Goal: Task Accomplishment & Management: Complete application form

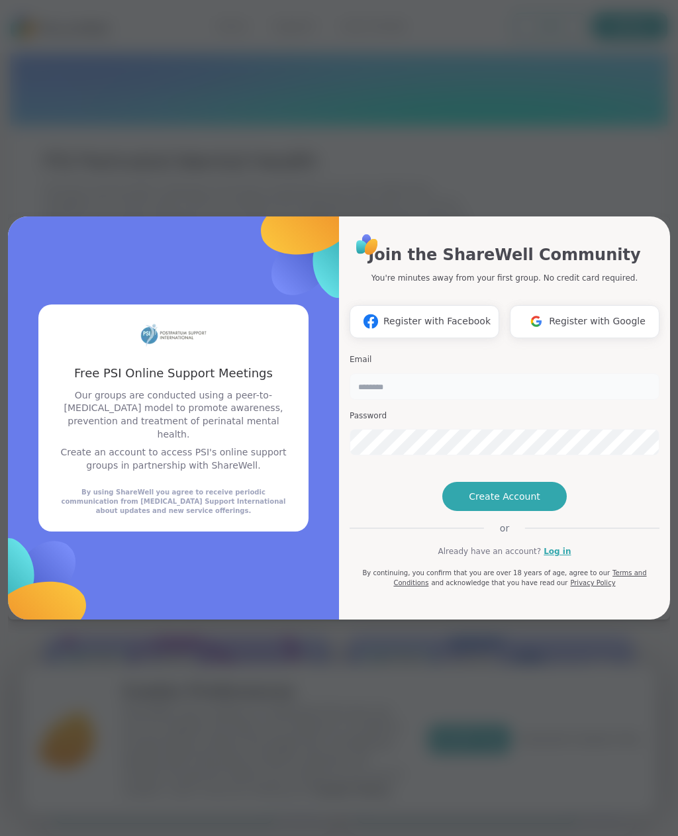
click at [537, 373] on input "email" at bounding box center [504, 386] width 310 height 26
type input "**********"
click at [526, 503] on span "Create Account" at bounding box center [504, 496] width 71 height 13
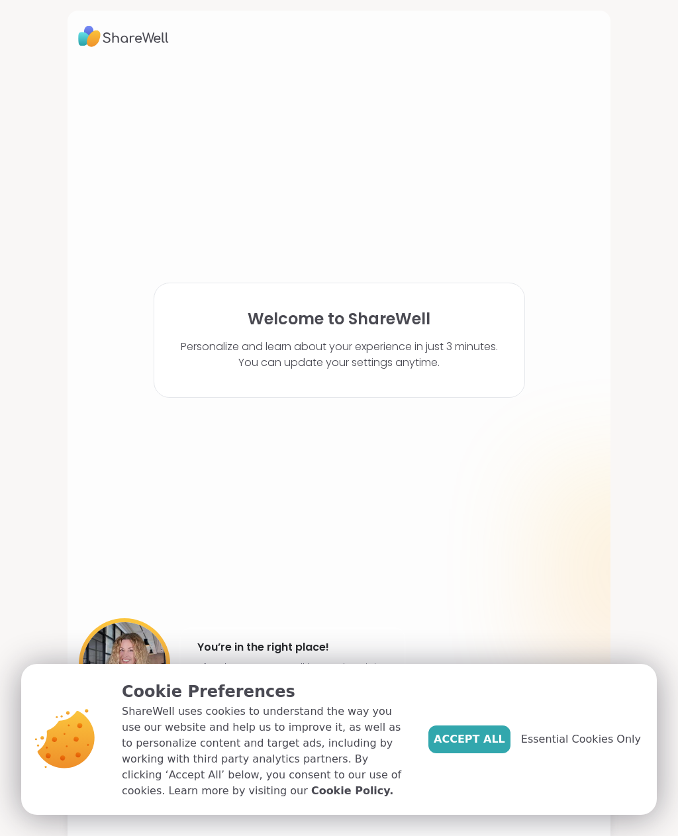
click at [494, 739] on span "Accept All" at bounding box center [469, 739] width 71 height 16
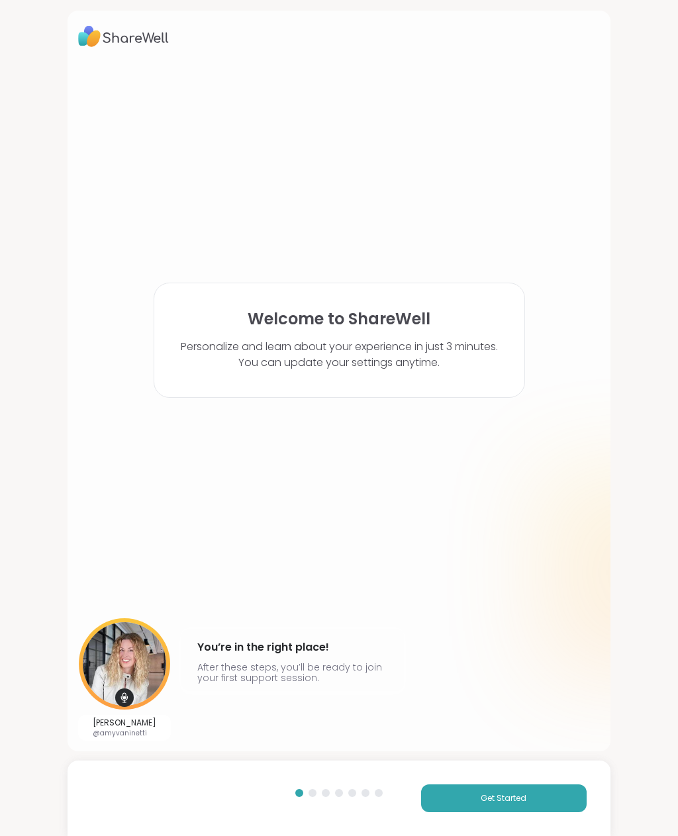
click at [530, 800] on button "Get Started" at bounding box center [503, 798] width 165 height 28
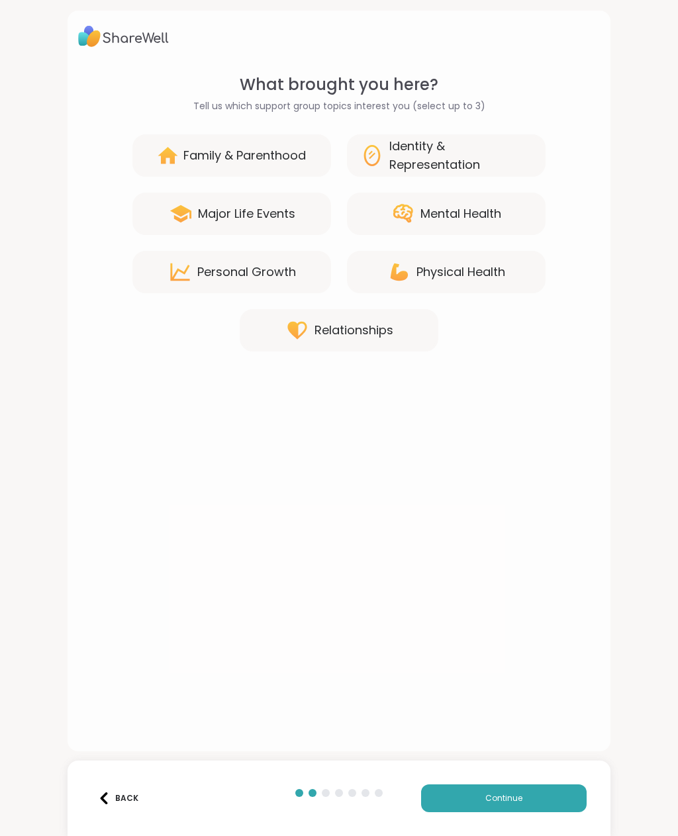
click at [210, 160] on div "Family & Parenthood" at bounding box center [244, 155] width 122 height 19
click at [453, 230] on div "Mental Health" at bounding box center [446, 214] width 199 height 42
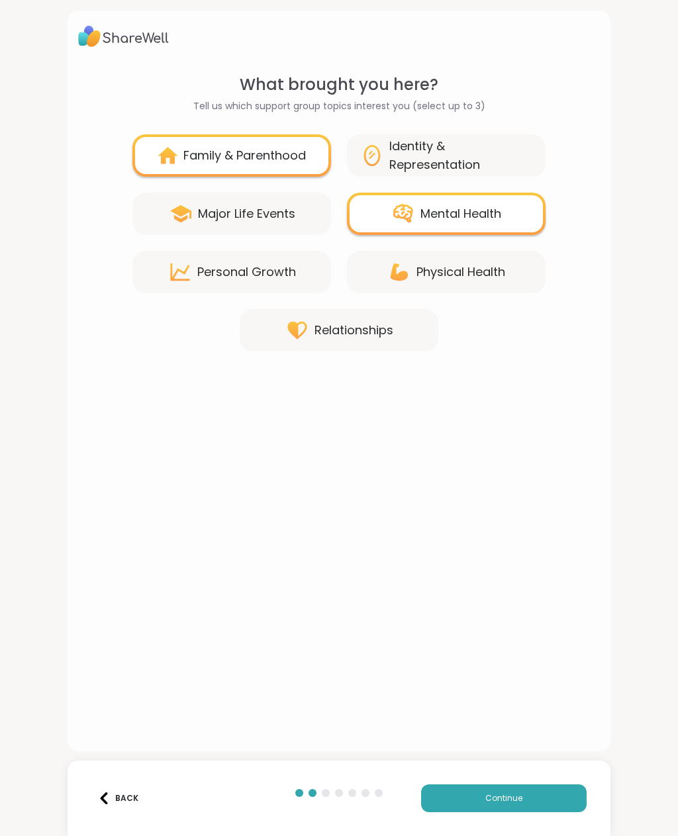
click at [428, 164] on div "Identity & Representation" at bounding box center [460, 155] width 143 height 37
click at [445, 277] on div "Physical Health" at bounding box center [460, 272] width 89 height 19
click at [199, 216] on div "Major Life Events" at bounding box center [246, 214] width 97 height 19
click at [213, 271] on div "Personal Growth" at bounding box center [246, 272] width 99 height 19
click at [215, 216] on div "Major Life Events" at bounding box center [246, 214] width 97 height 19
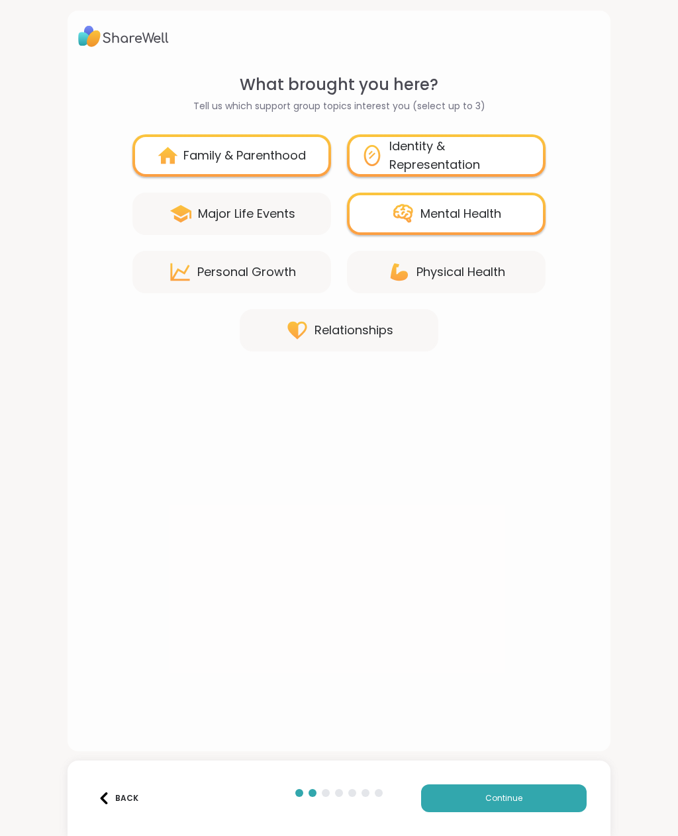
click at [539, 800] on button "Continue" at bounding box center [503, 798] width 165 height 28
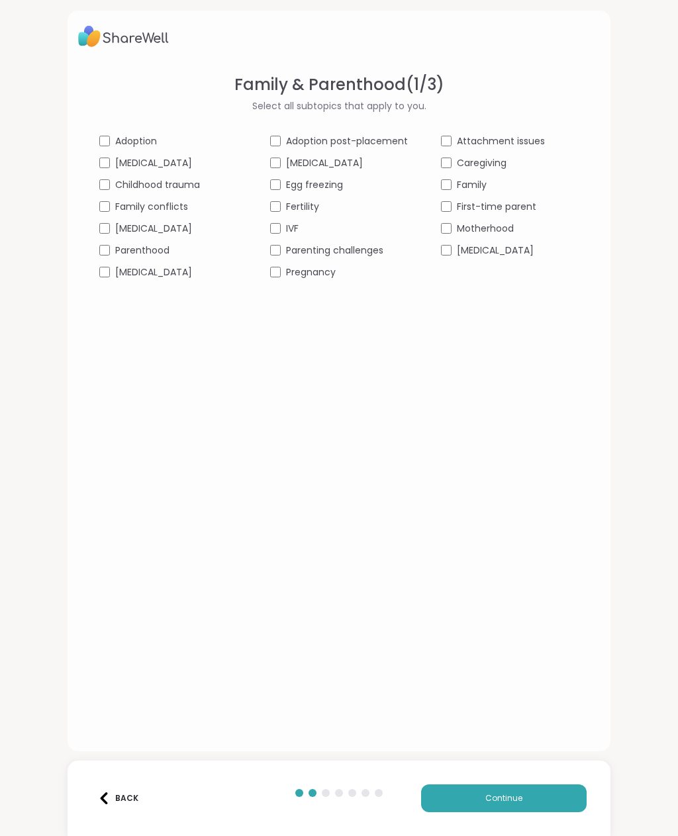
click at [674, 814] on div "Family & Parenthood ( 1 / 3 ) Select all subtopics that apply to you. Adoption …" at bounding box center [339, 418] width 678 height 836
click at [455, 206] on div "First-time parent" at bounding box center [510, 207] width 138 height 14
click at [516, 797] on span "Continue" at bounding box center [503, 798] width 37 height 12
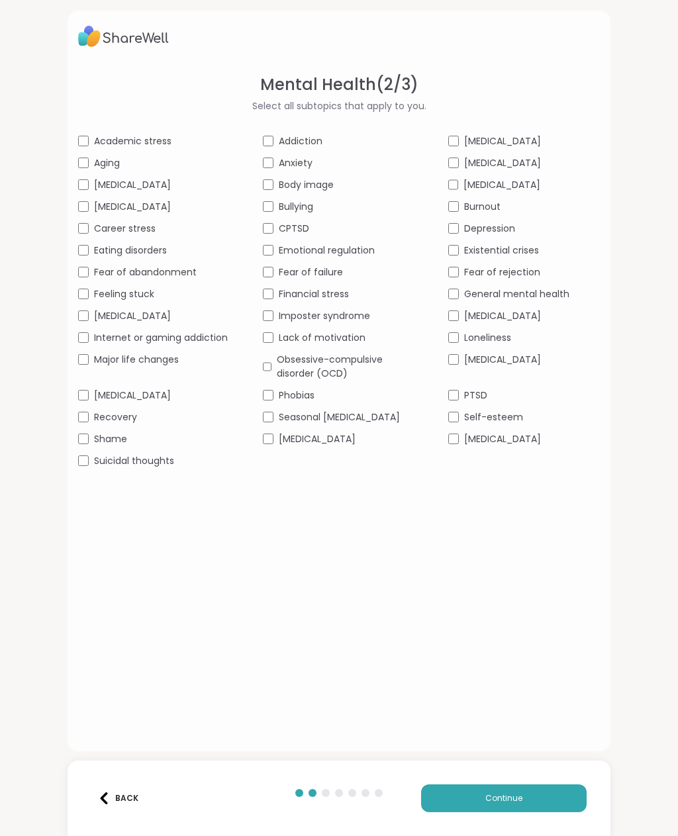
click at [91, 446] on div "Shame" at bounding box center [154, 439] width 152 height 14
click at [464, 424] on span "Self-esteem" at bounding box center [493, 417] width 59 height 14
click at [541, 446] on span "[MEDICAL_DATA]" at bounding box center [502, 439] width 77 height 14
click at [359, 446] on div "[MEDICAL_DATA]" at bounding box center [339, 439] width 152 height 14
click at [340, 301] on span "Financial stress" at bounding box center [314, 294] width 70 height 14
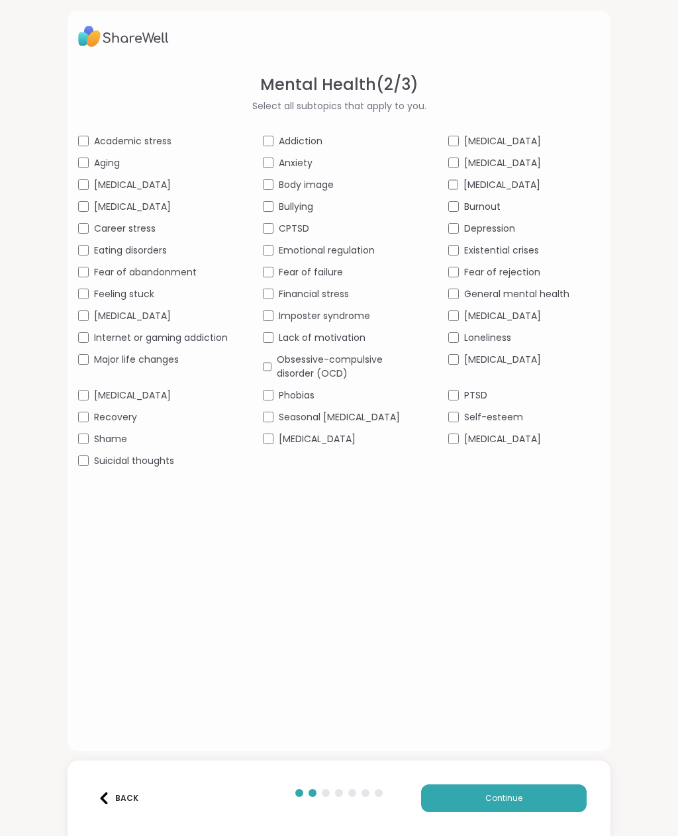
click at [359, 323] on span "Imposter syndrome" at bounding box center [324, 316] width 91 height 14
click at [357, 345] on span "Lack of motivation" at bounding box center [322, 338] width 87 height 14
click at [539, 801] on button "Continue" at bounding box center [503, 798] width 165 height 28
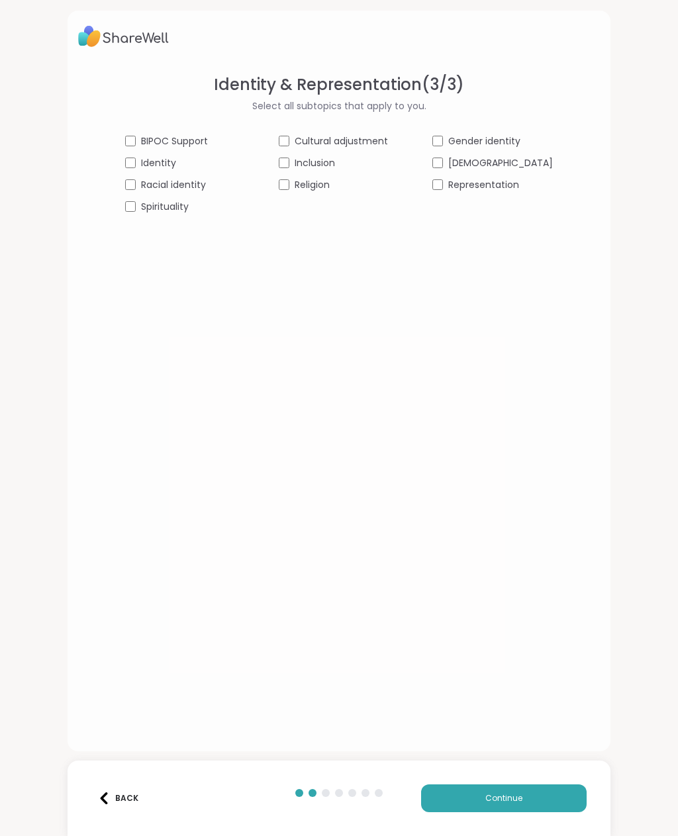
click at [541, 806] on button "Continue" at bounding box center [503, 798] width 165 height 28
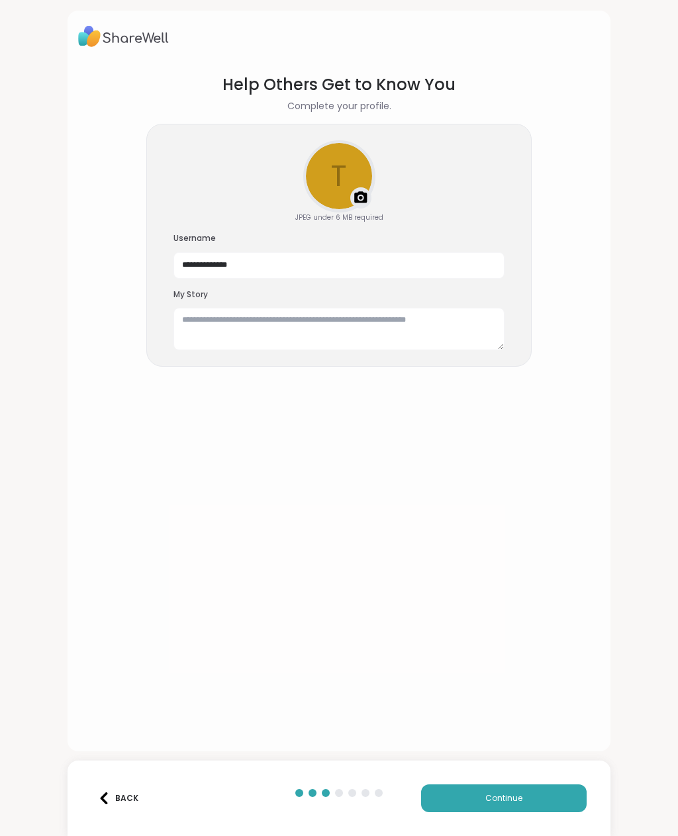
click at [530, 789] on button "Continue" at bounding box center [503, 798] width 165 height 28
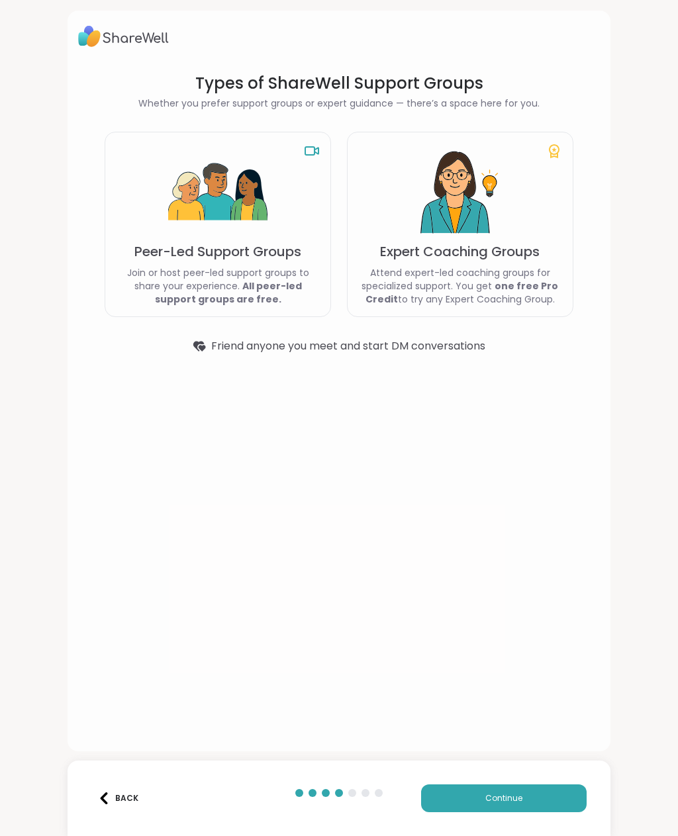
click at [531, 795] on button "Continue" at bounding box center [503, 798] width 165 height 28
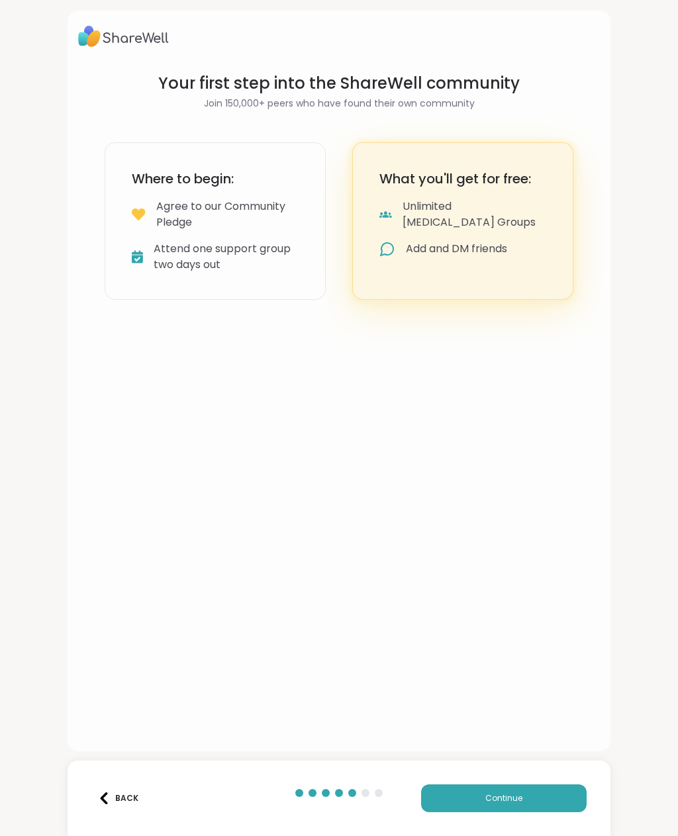
click at [549, 792] on button "Continue" at bounding box center [503, 798] width 165 height 28
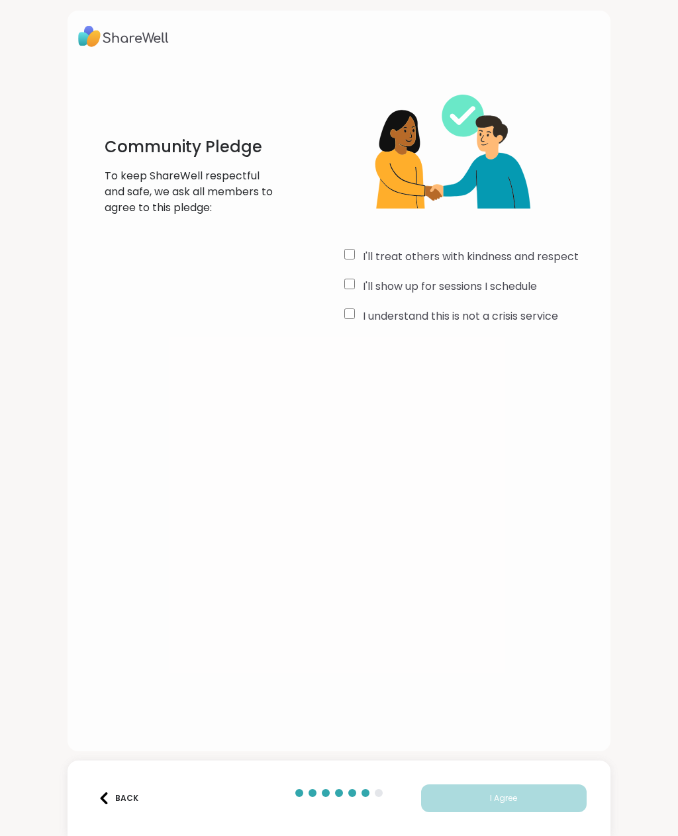
click at [346, 263] on div "I'll treat others with kindness and respect" at bounding box center [472, 257] width 256 height 16
click at [339, 282] on div "Community Pledge To keep ShareWell respectful and safe, we ask all members to a…" at bounding box center [338, 200] width 521 height 255
click at [549, 801] on button "I Agree" at bounding box center [503, 798] width 165 height 28
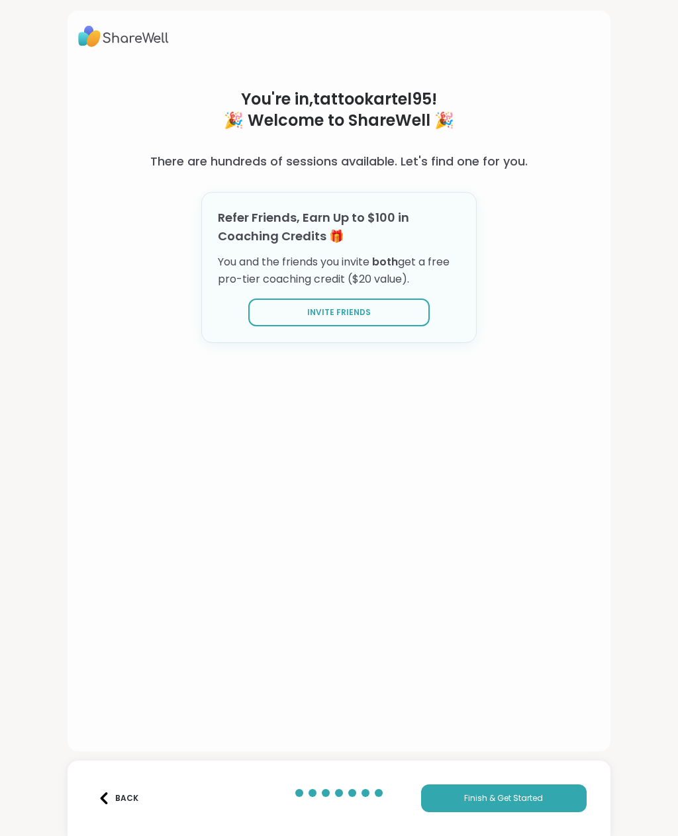
click at [519, 801] on span "Finish & Get Started" at bounding box center [503, 798] width 79 height 12
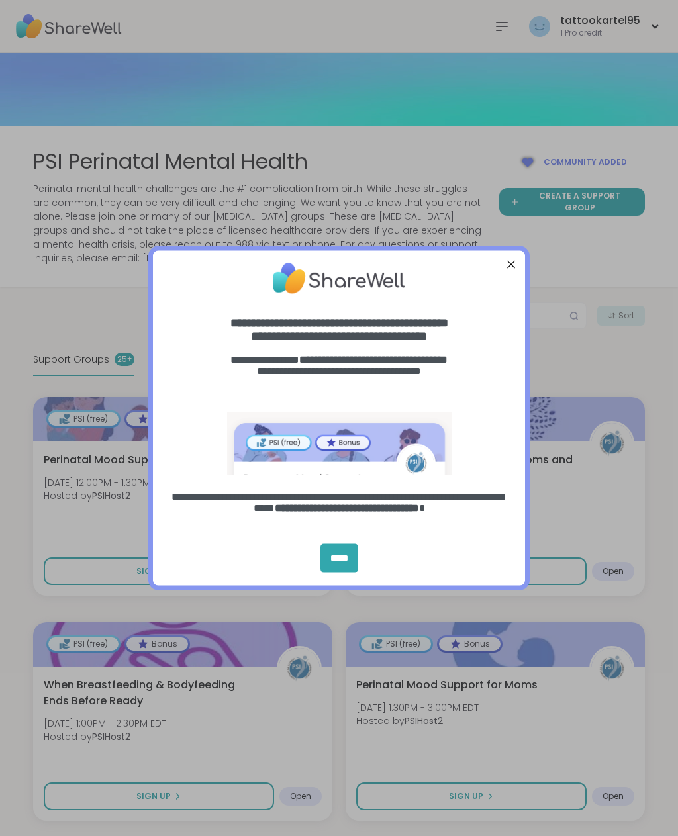
click at [349, 551] on div "*****" at bounding box center [339, 558] width 38 height 28
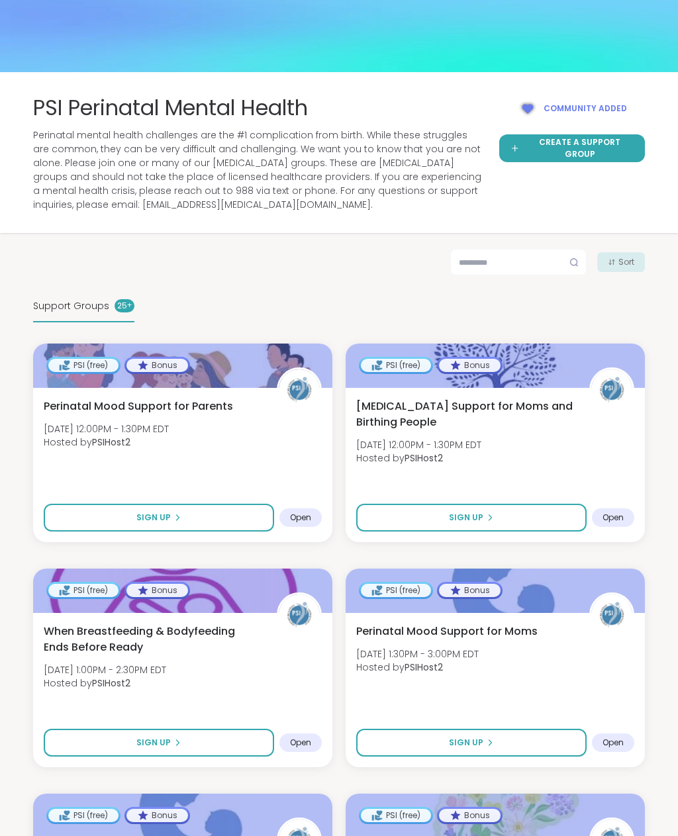
scroll to position [58, 0]
